Goal: Find specific page/section: Find specific page/section

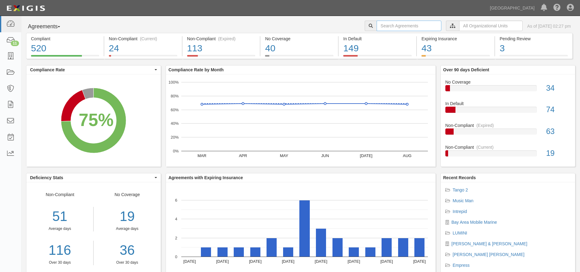
click at [379, 25] on input "text" at bounding box center [409, 26] width 65 height 10
type input "womble"
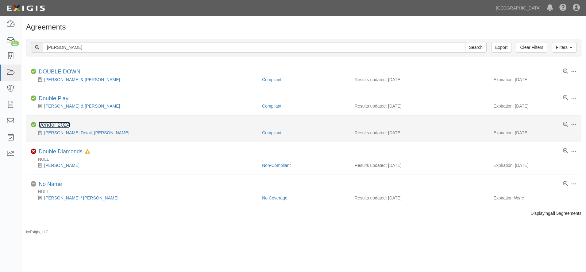
click at [63, 122] on link "Vendor 2024" at bounding box center [54, 125] width 31 height 6
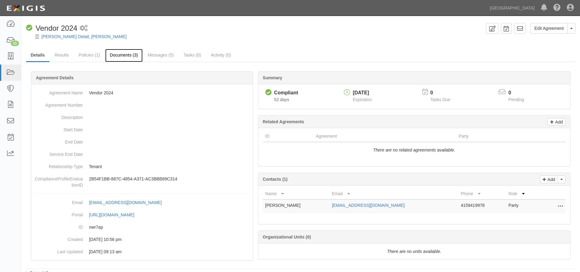
click at [122, 57] on link "Documents (3)" at bounding box center [123, 55] width 37 height 13
